Goal: Register for event/course

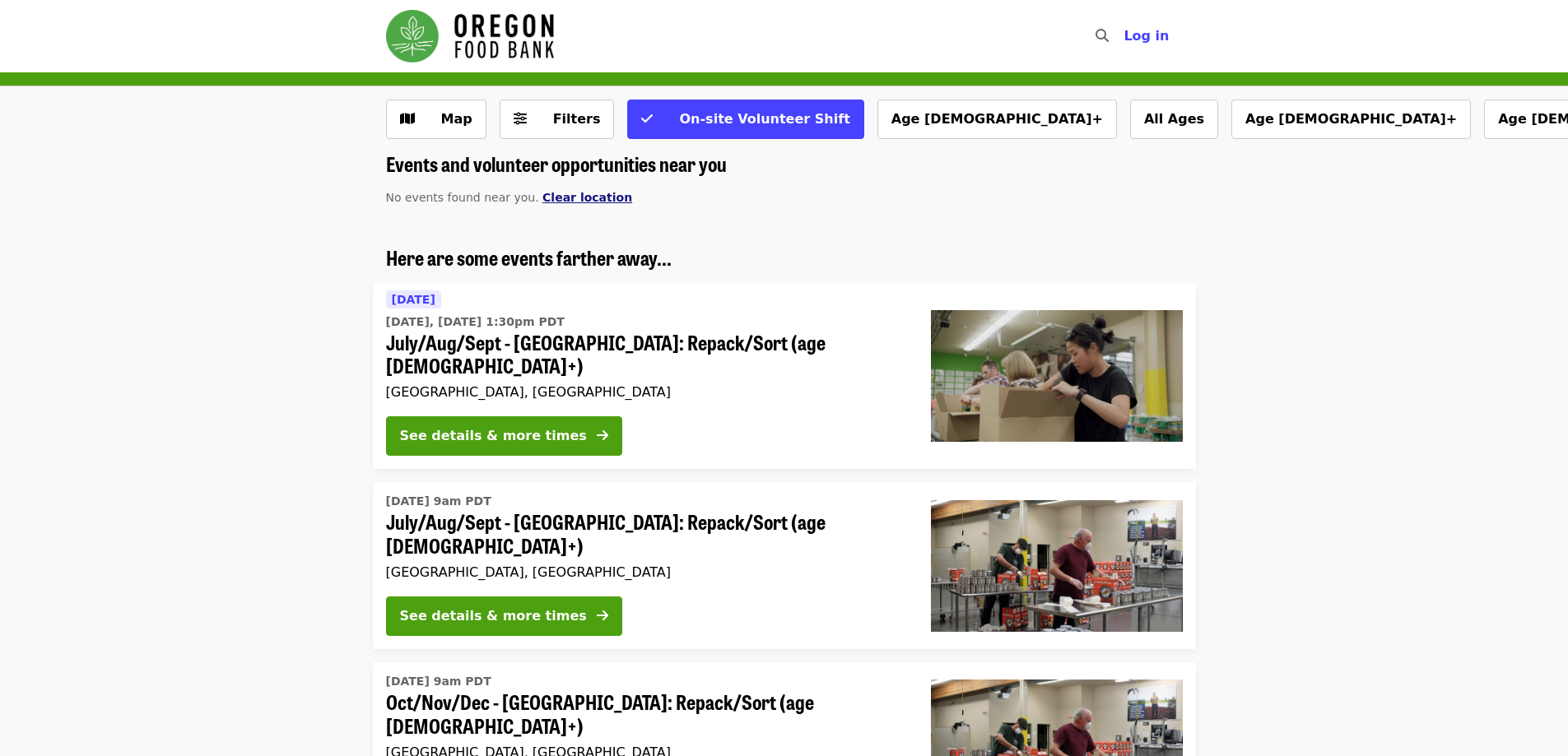
click at [554, 204] on span "Clear location" at bounding box center [587, 197] width 90 height 13
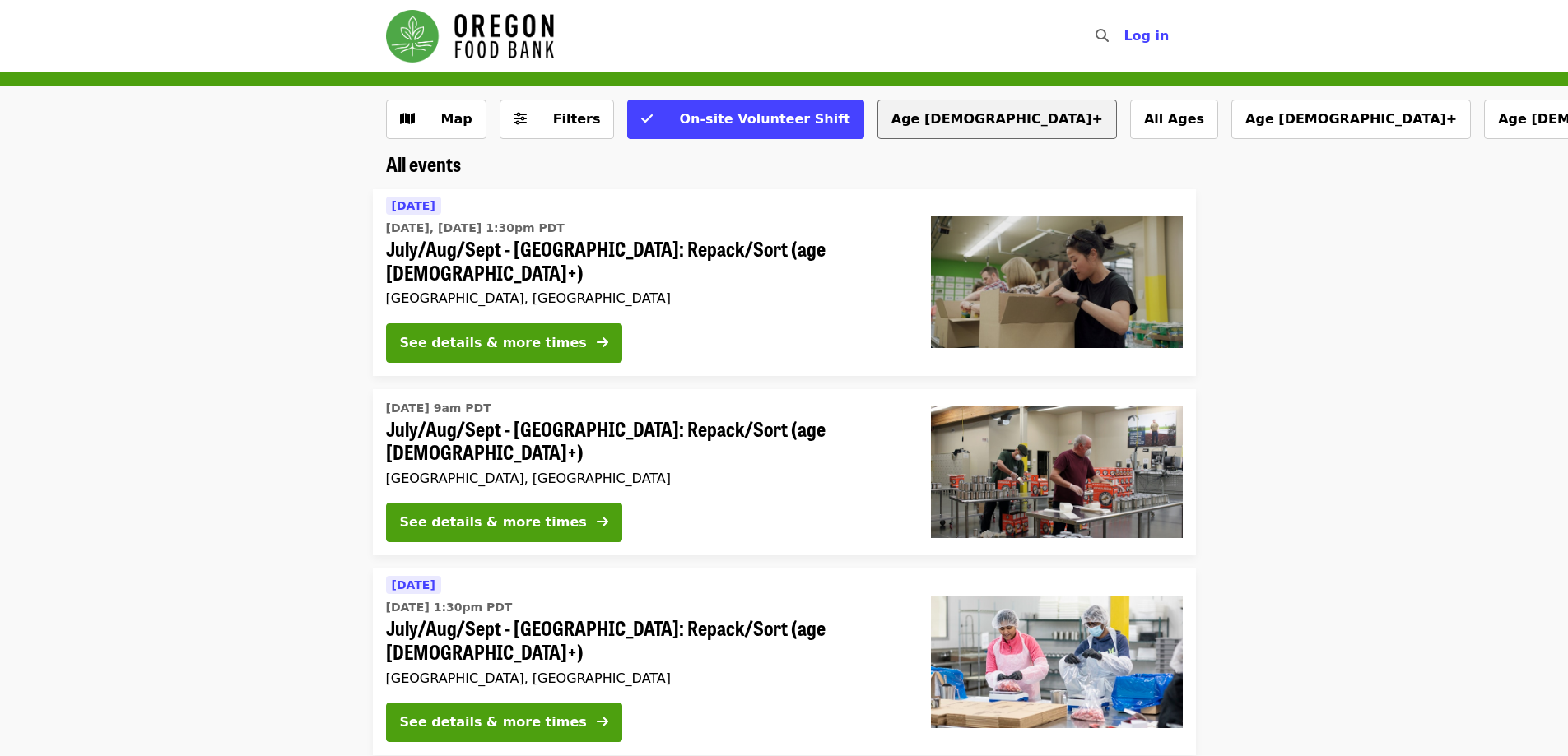
click at [883, 122] on button "Age [DEMOGRAPHIC_DATA]+" at bounding box center [996, 119] width 239 height 39
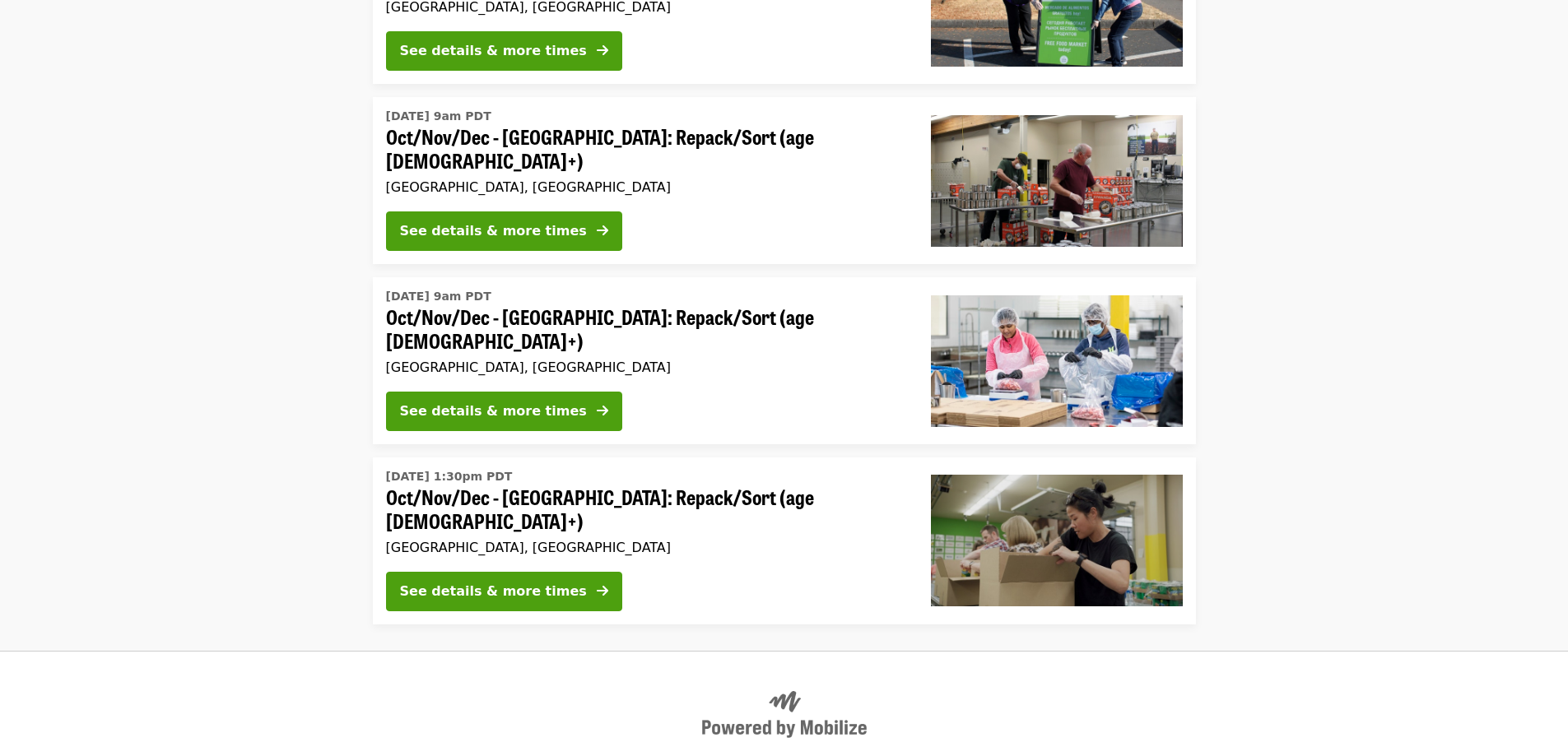
scroll to position [2237, 0]
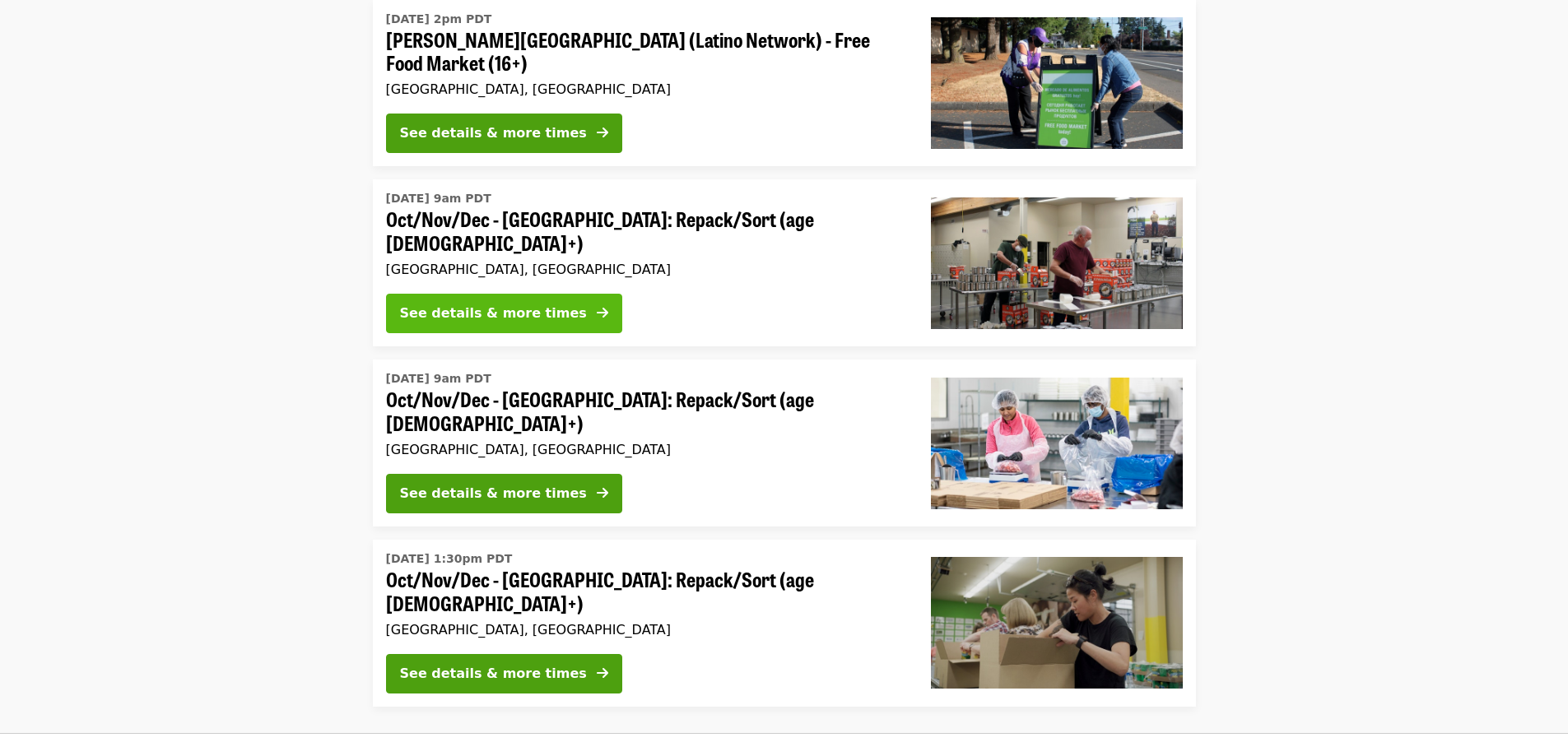
click at [498, 303] on div "See details & more times" at bounding box center [494, 313] width 187 height 20
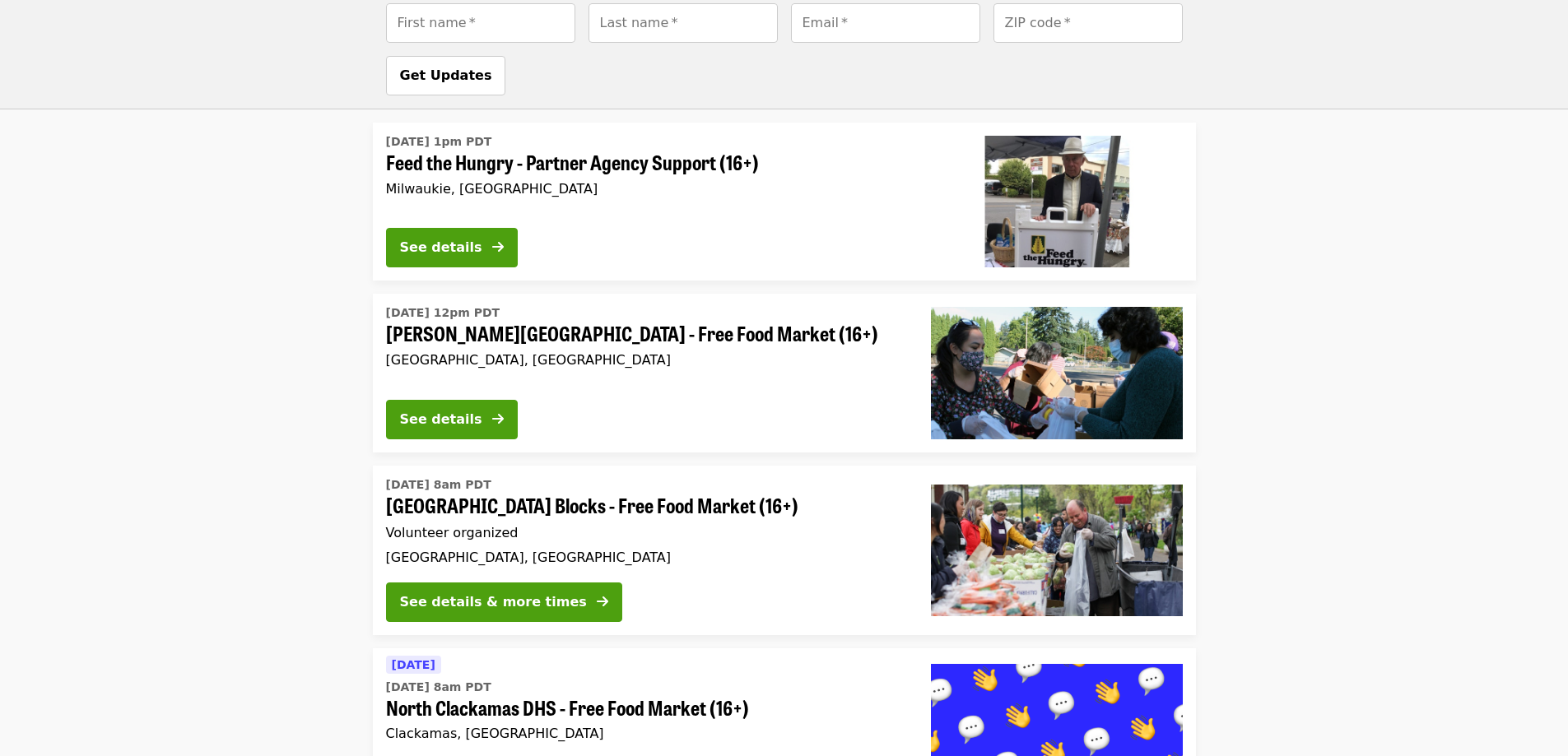
scroll to position [1249, 0]
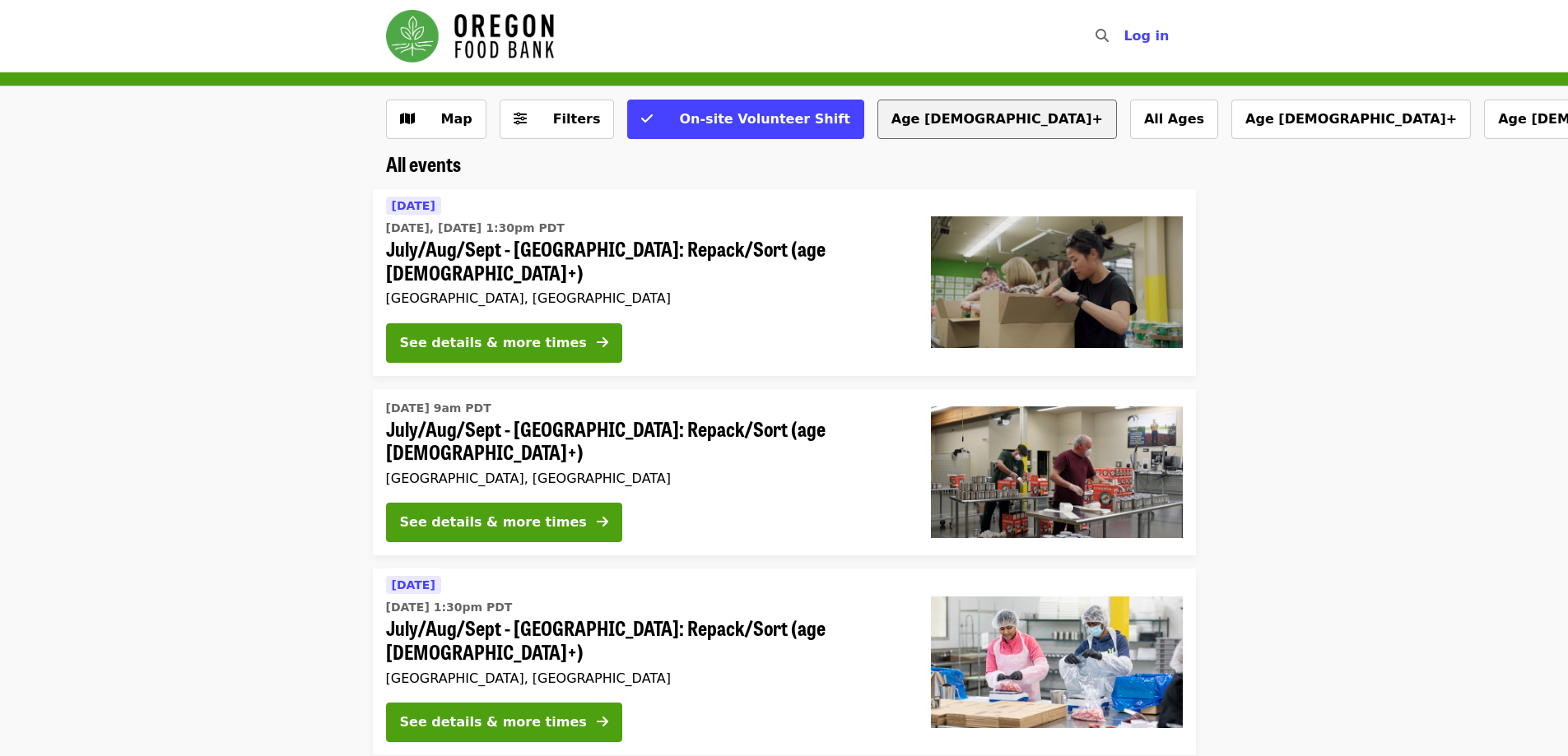
click at [877, 118] on button "Age [DEMOGRAPHIC_DATA]+" at bounding box center [996, 119] width 239 height 39
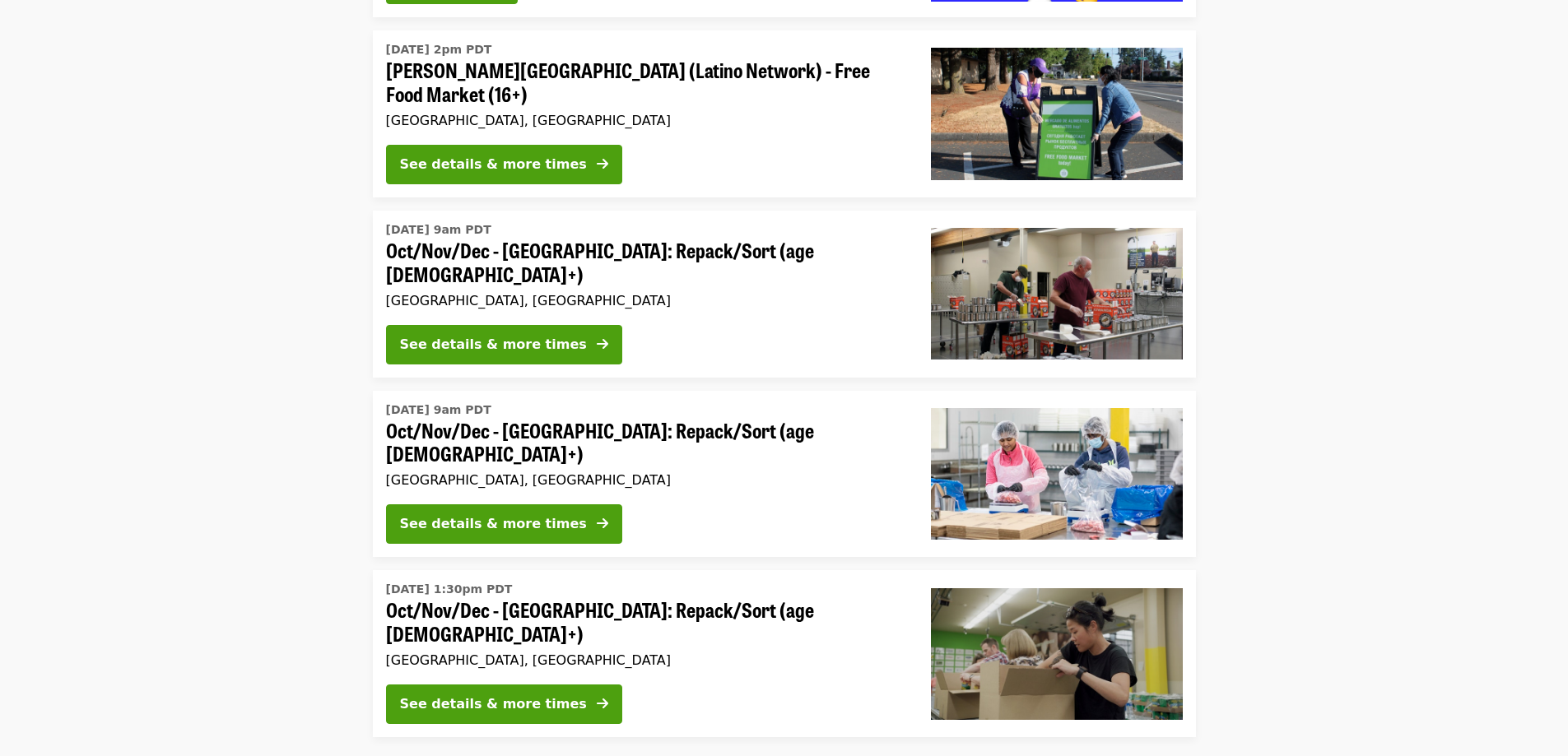
scroll to position [3128, 0]
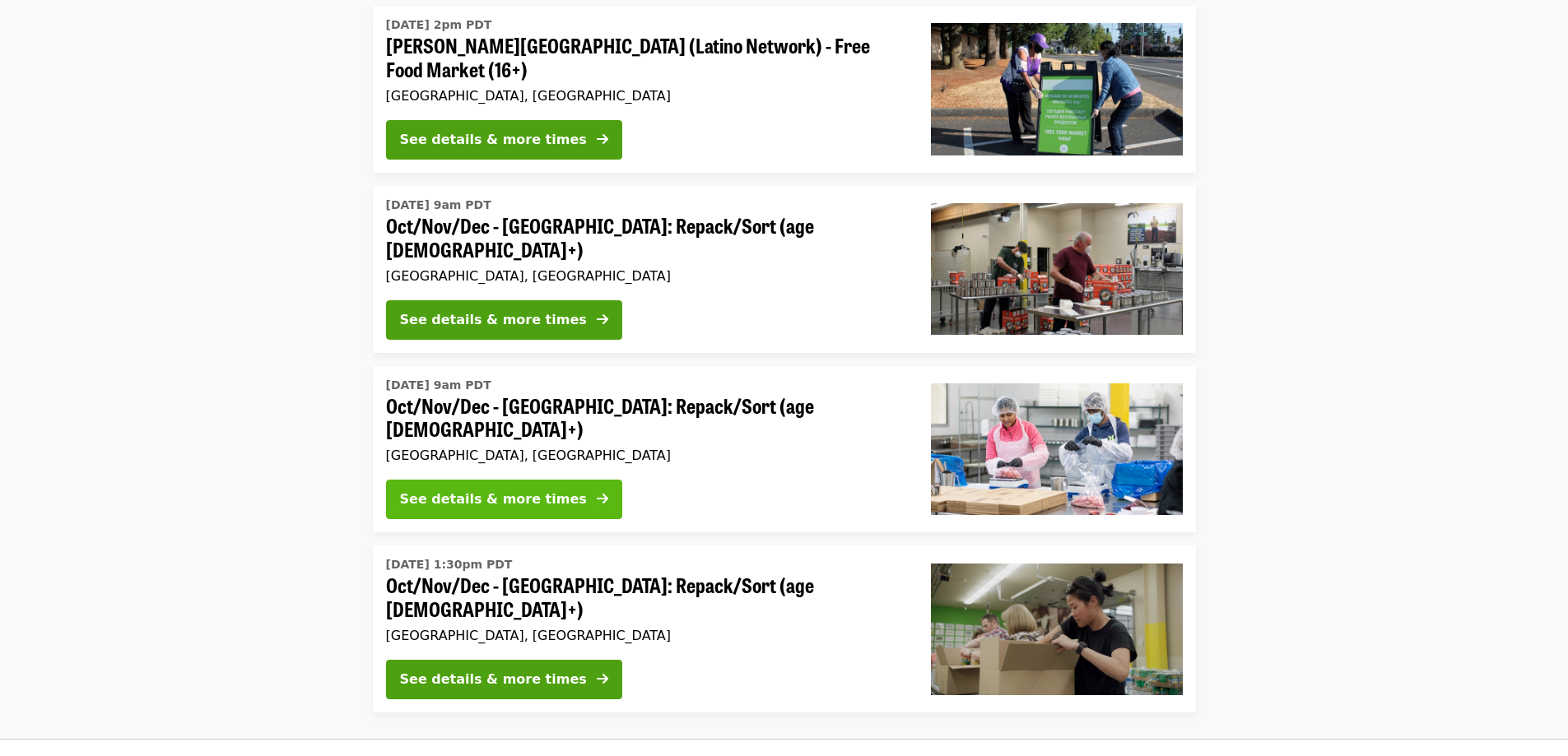
click at [450, 489] on div "See details & more times" at bounding box center [494, 499] width 187 height 20
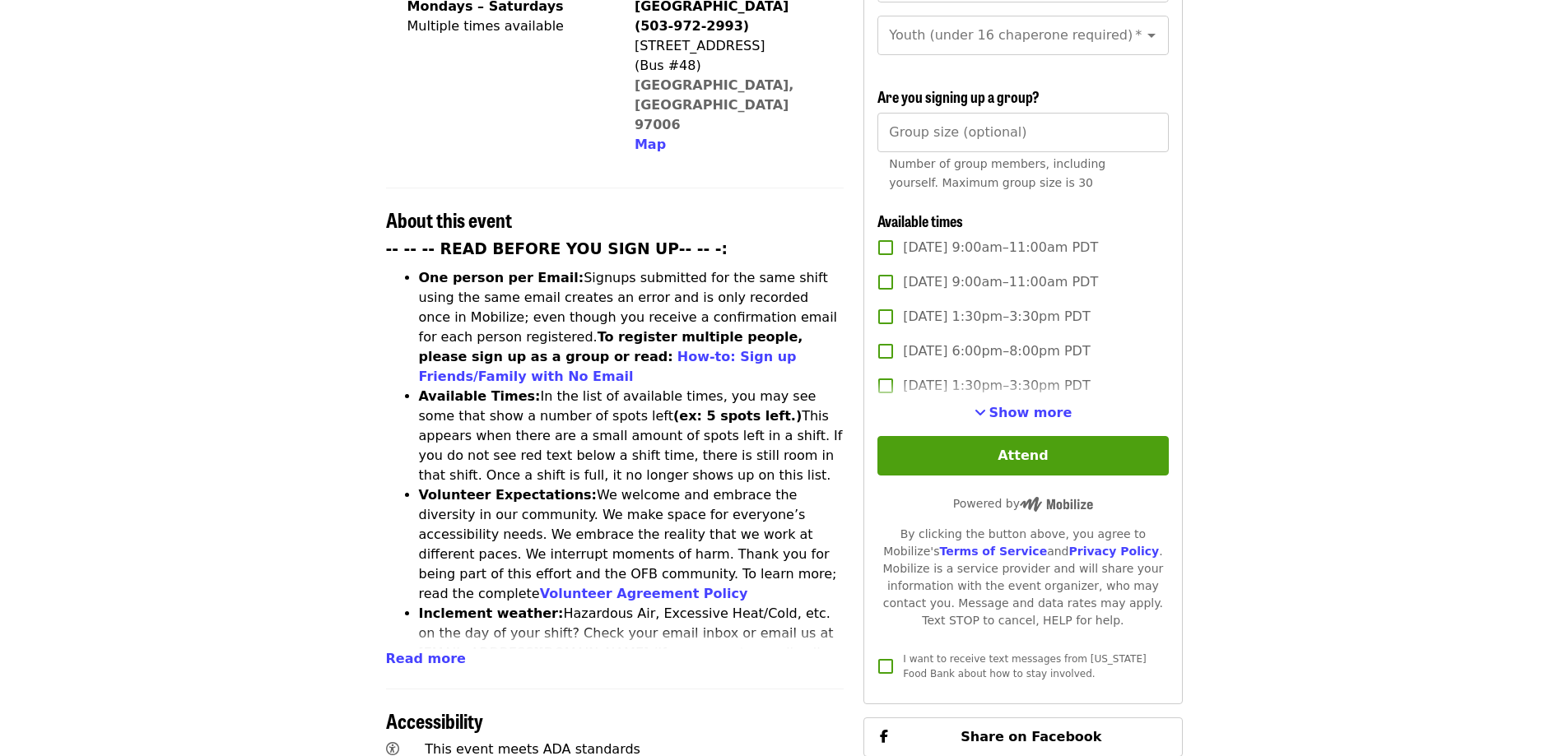
scroll to position [494, 0]
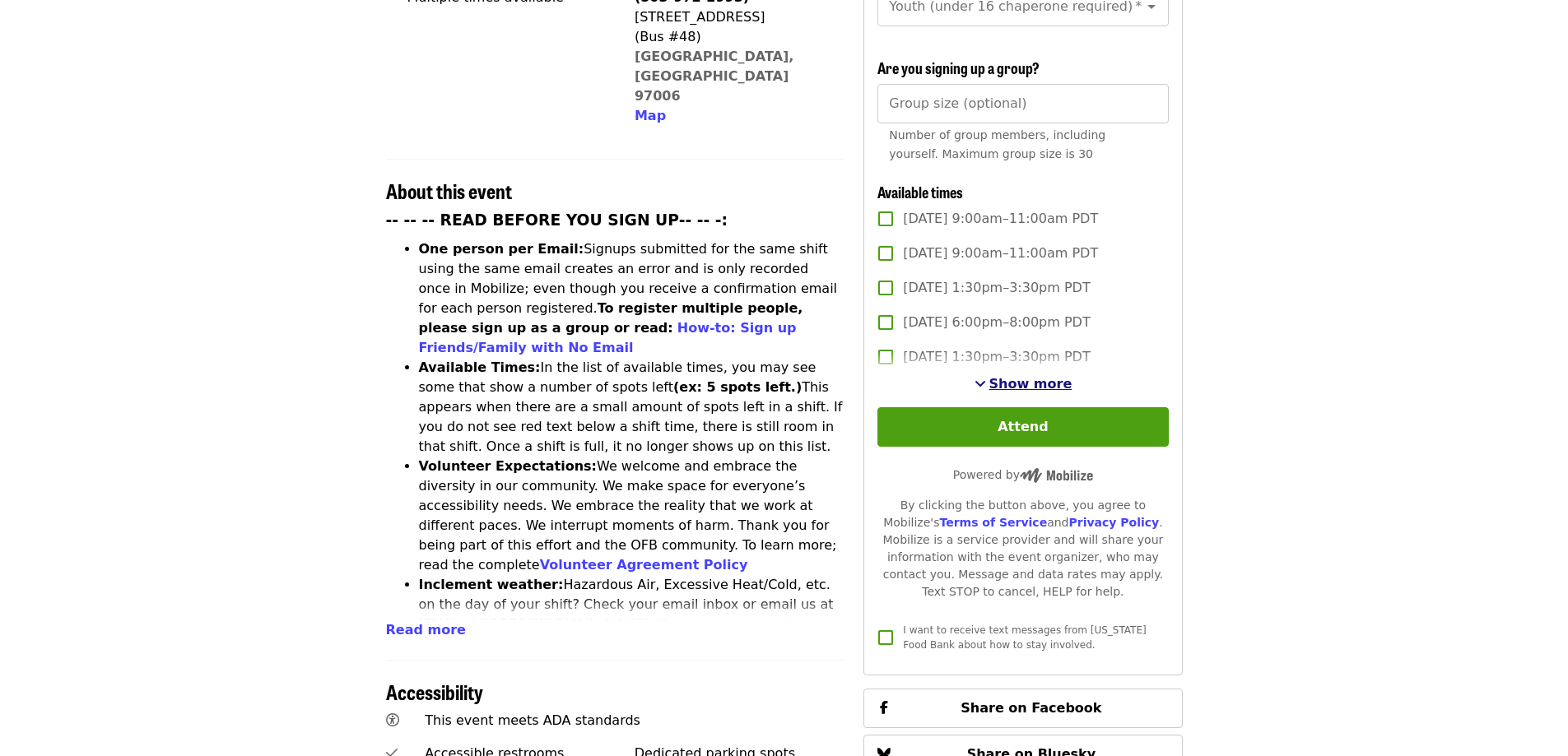
click at [986, 377] on span "See more timeslots" at bounding box center [980, 383] width 12 height 13
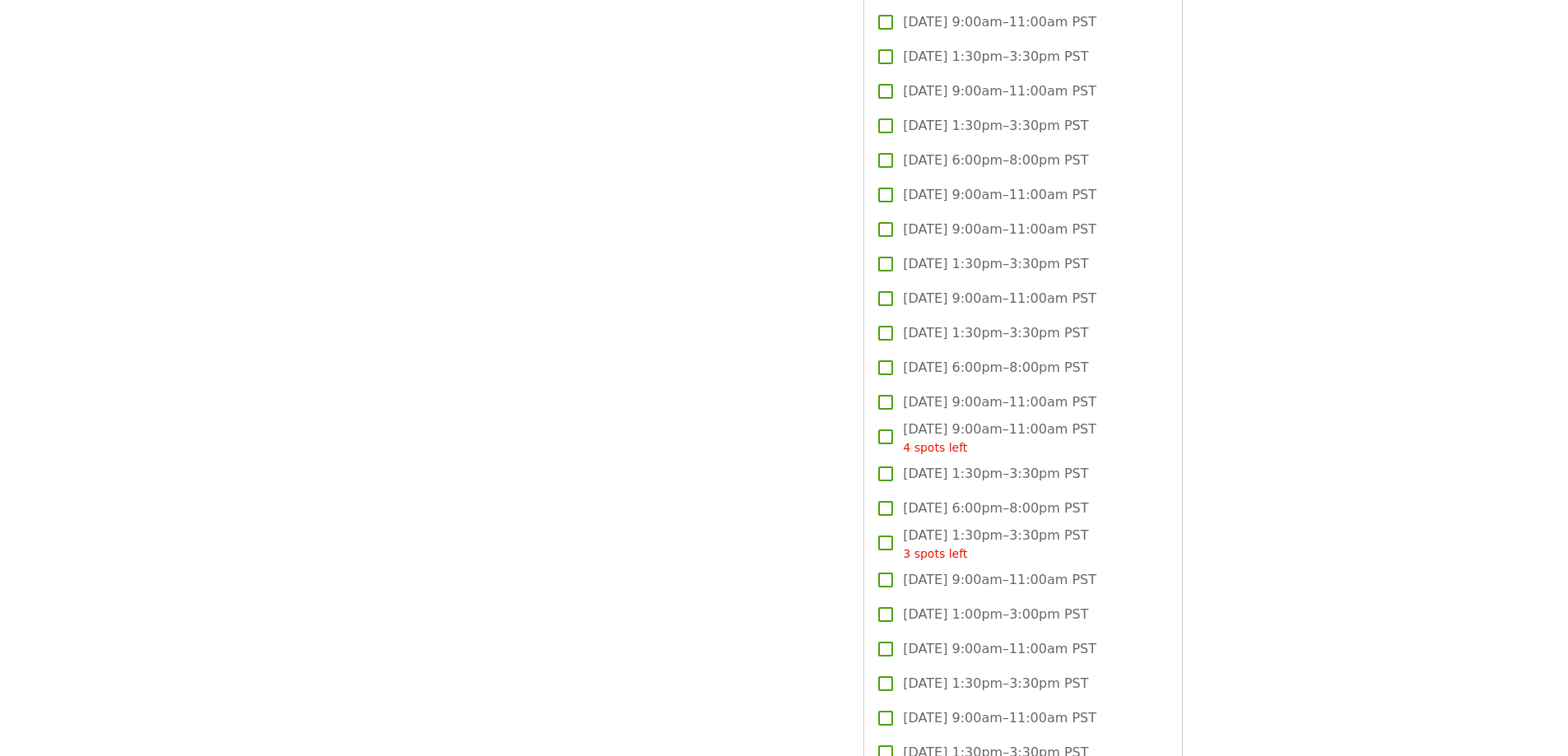
scroll to position [3950, 0]
